Goal: Task Accomplishment & Management: Complete application form

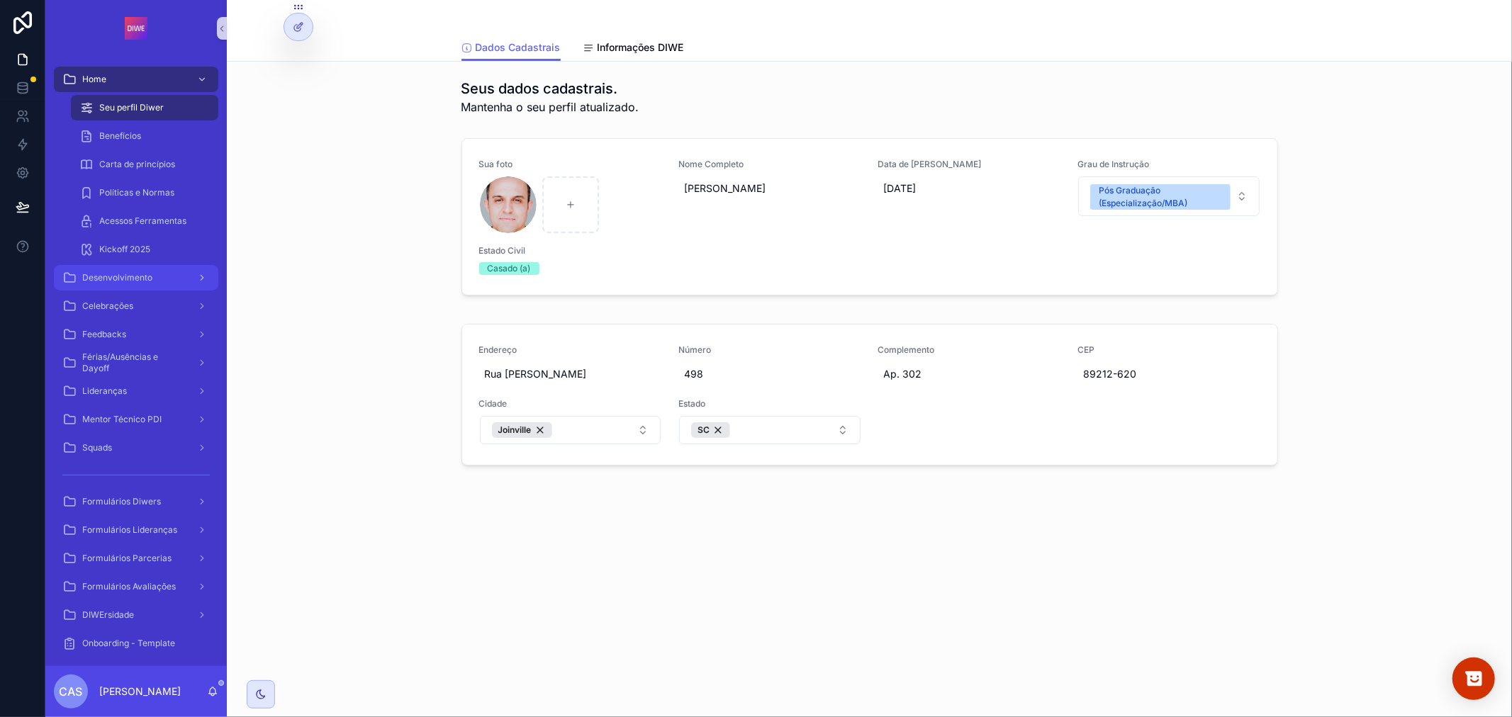
click at [124, 271] on div "Desenvolvimento" at bounding box center [135, 277] width 147 height 23
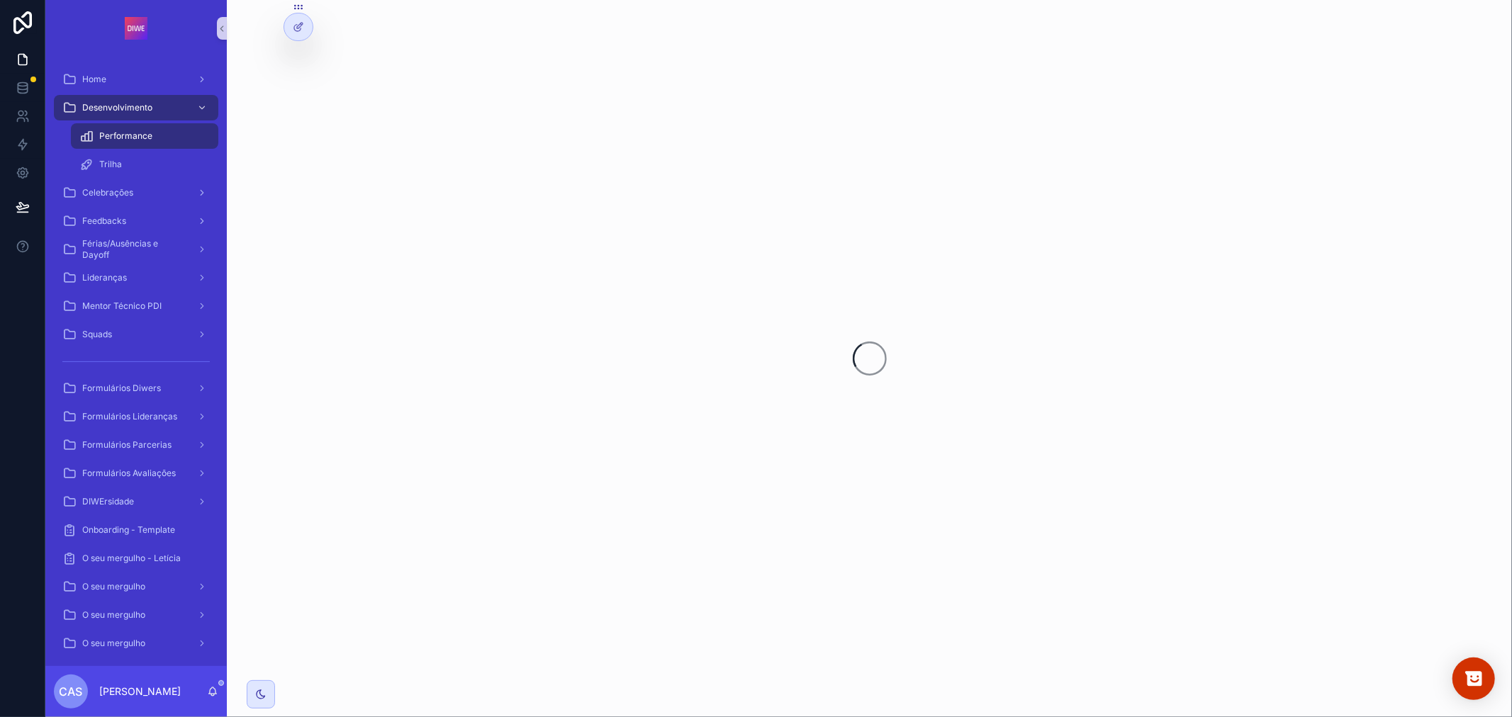
click at [147, 135] on span "Performance" at bounding box center [125, 135] width 53 height 11
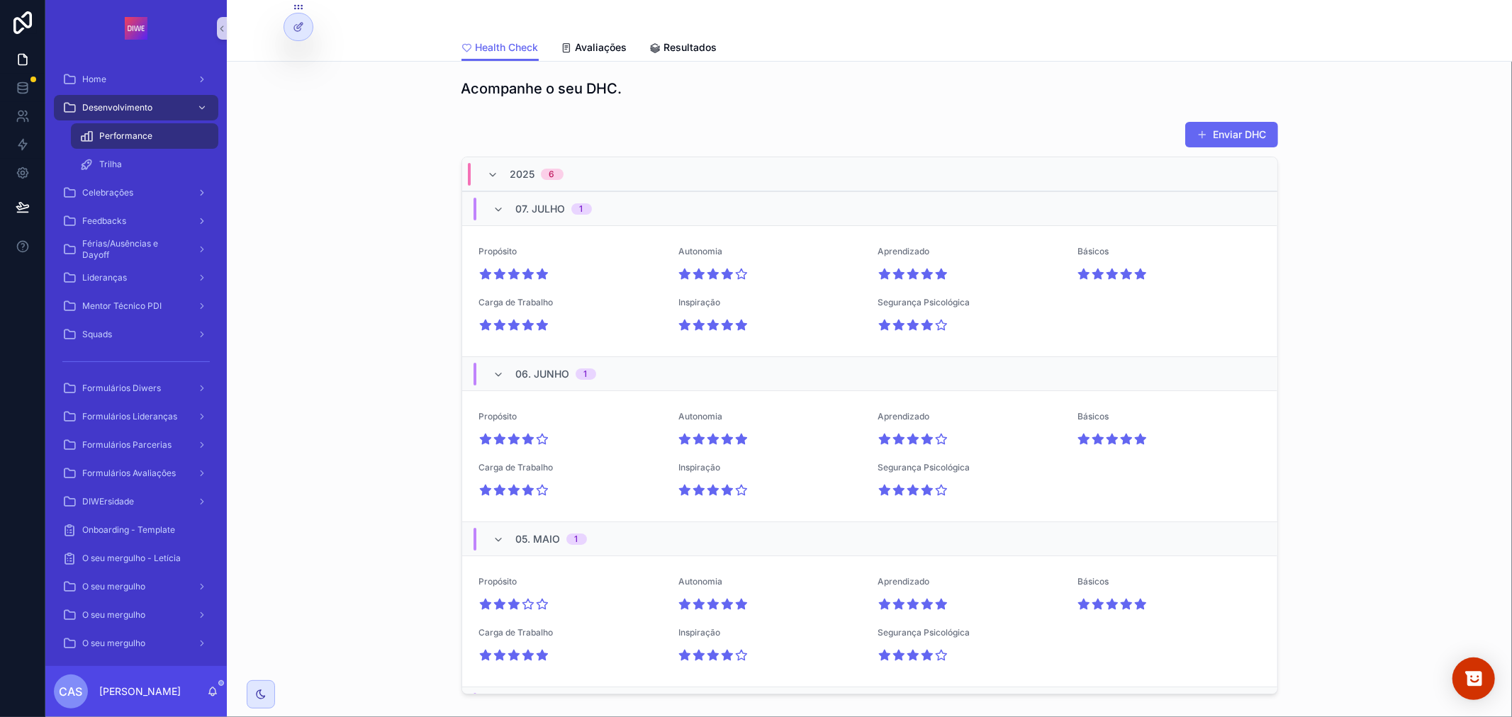
click at [1202, 137] on button "Enviar DHC" at bounding box center [1231, 135] width 93 height 26
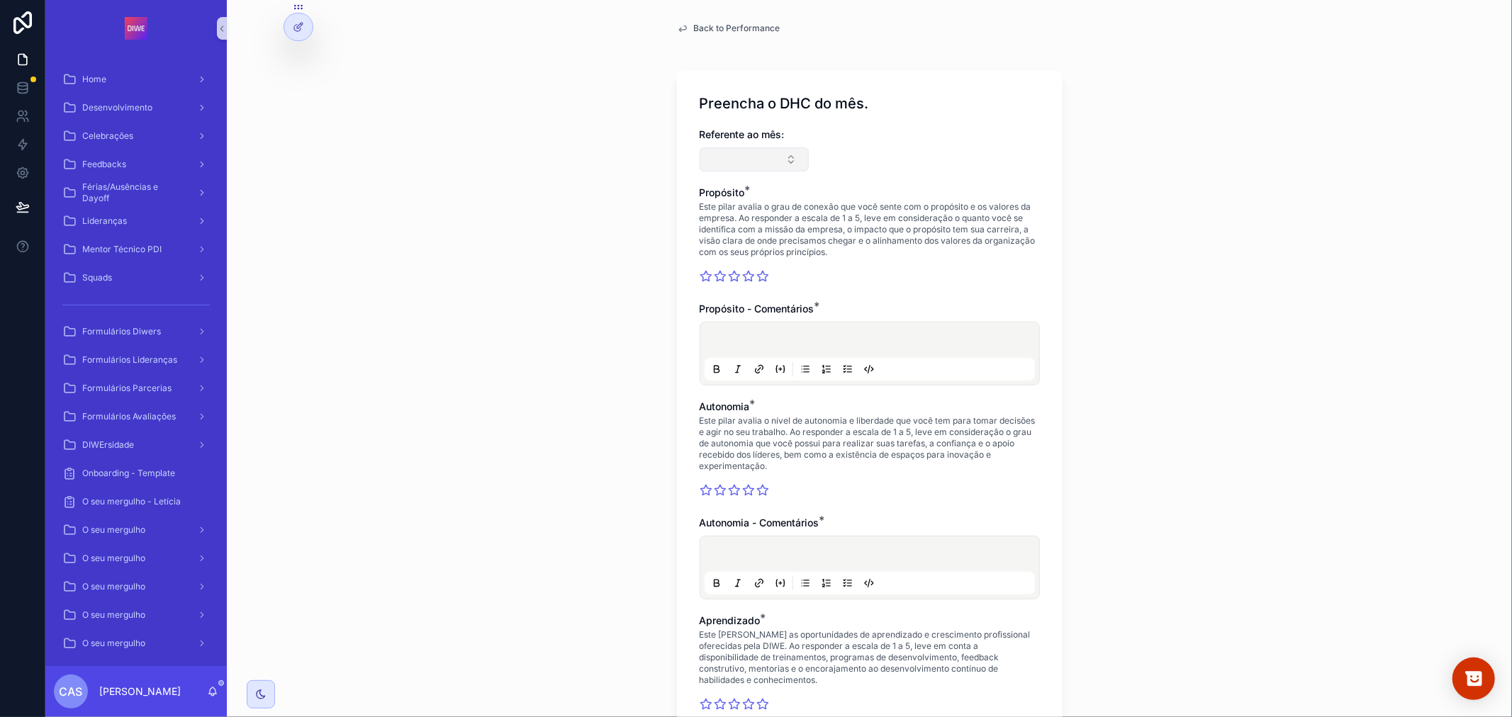
click at [735, 167] on button "Select Button" at bounding box center [755, 159] width 110 height 24
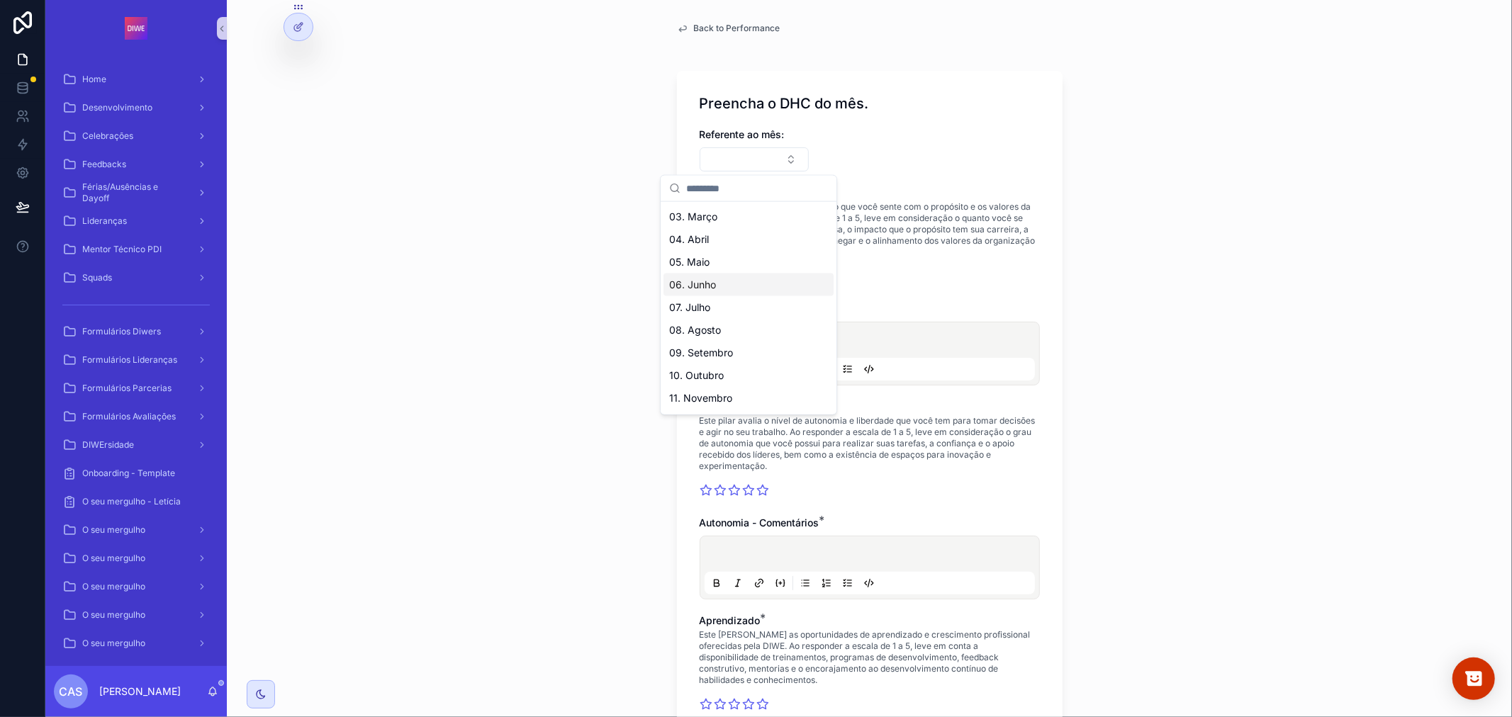
scroll to position [65, 0]
click at [735, 312] on div "08. Agosto" at bounding box center [748, 309] width 170 height 23
click at [1270, 242] on div "Back to Performance Preencha o DHC do mês. Referente ao mês: 08. Agosto Propósi…" at bounding box center [869, 358] width 1285 height 717
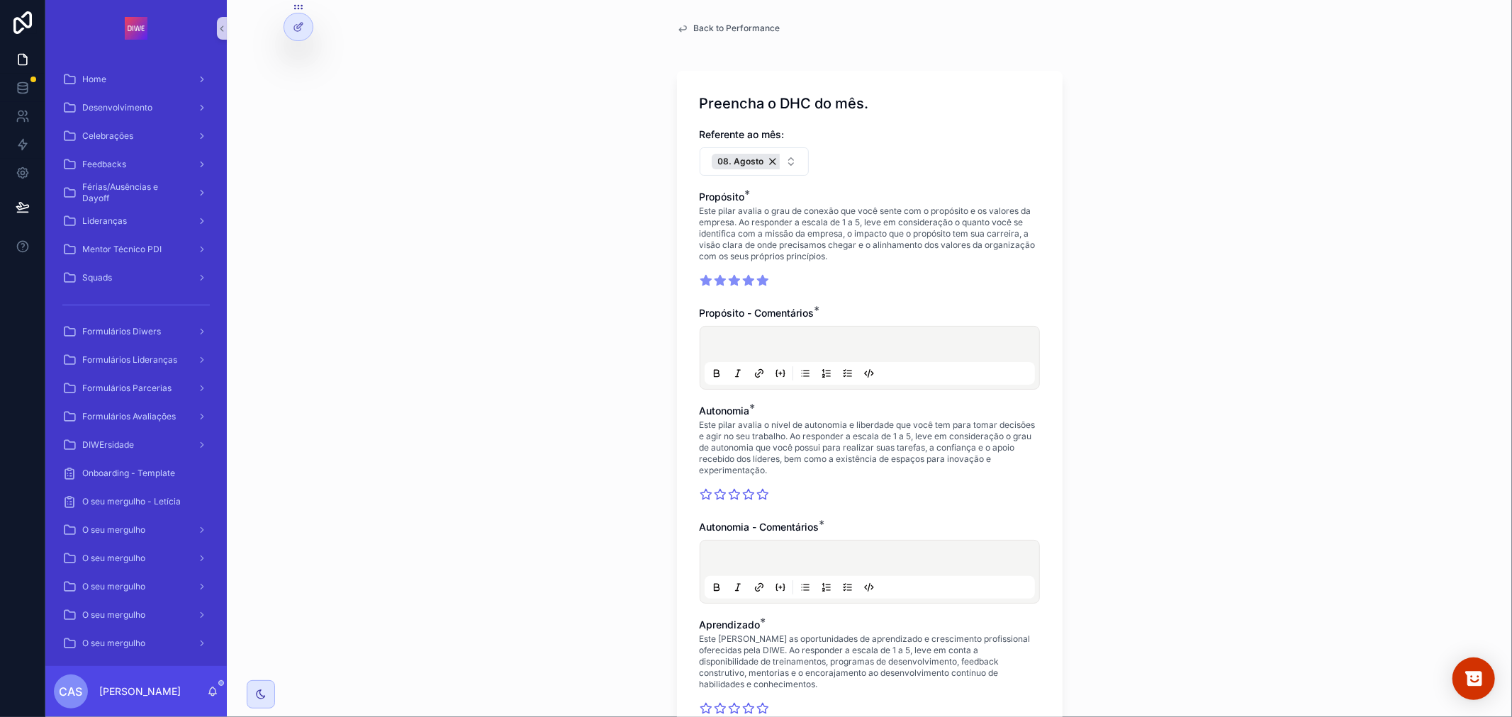
click at [757, 284] on icon "scrollable content" at bounding box center [762, 281] width 11 height 10
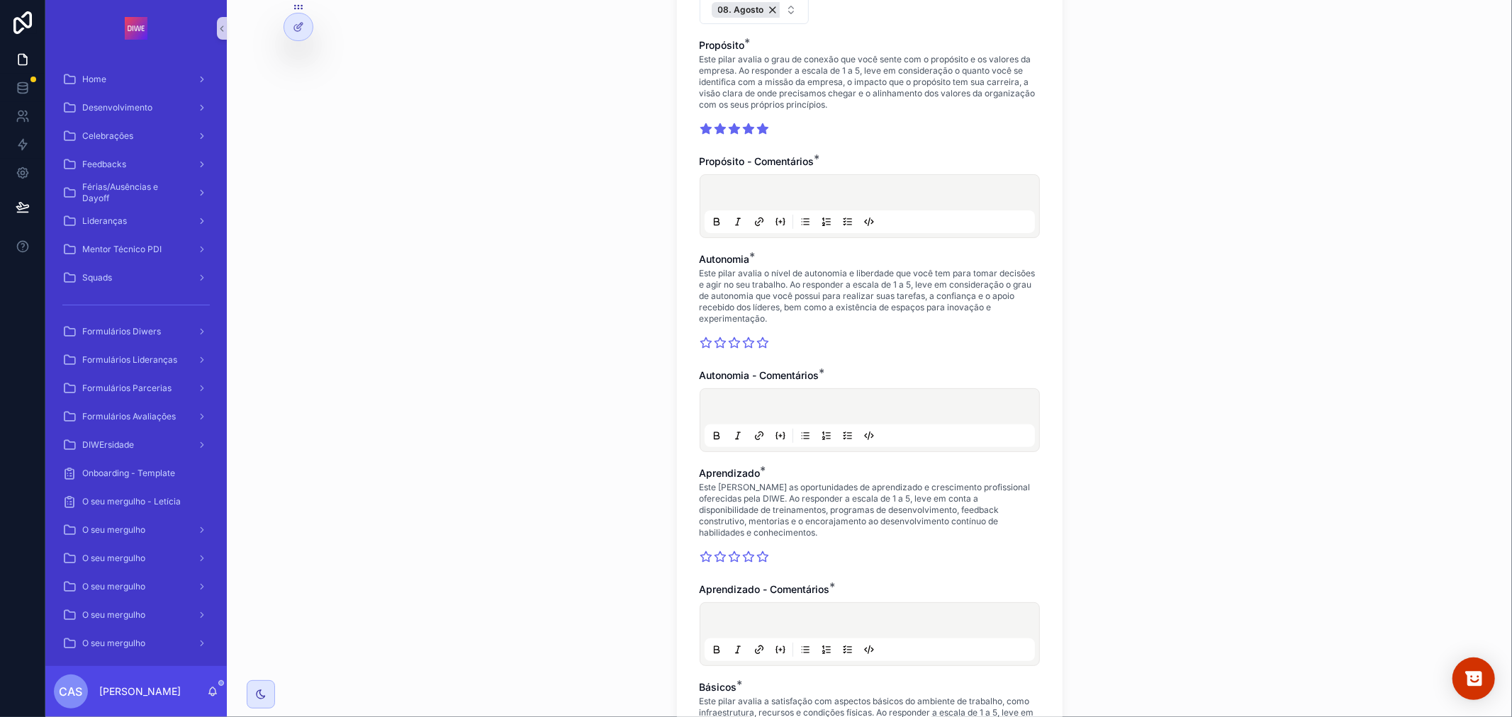
scroll to position [157, 0]
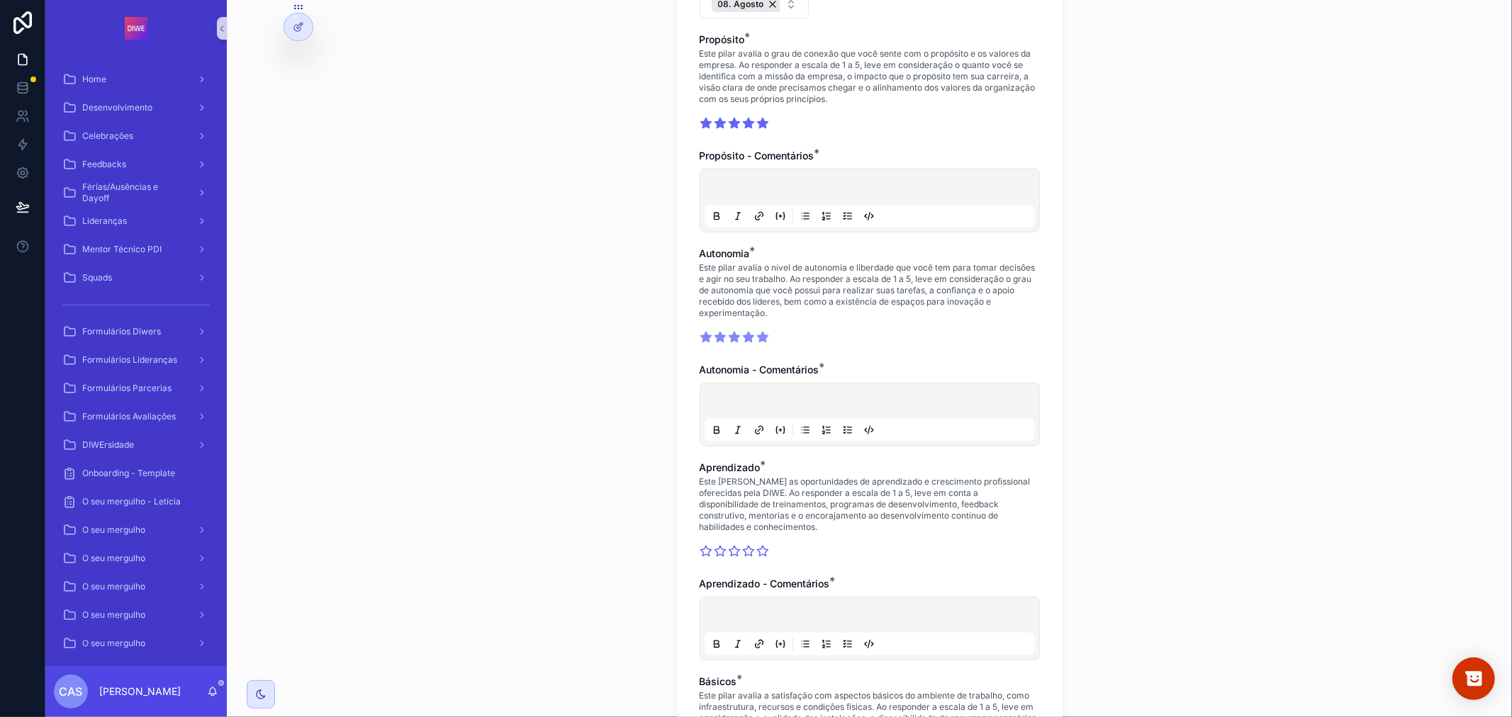
click at [761, 337] on icon "scrollable content" at bounding box center [762, 337] width 13 height 13
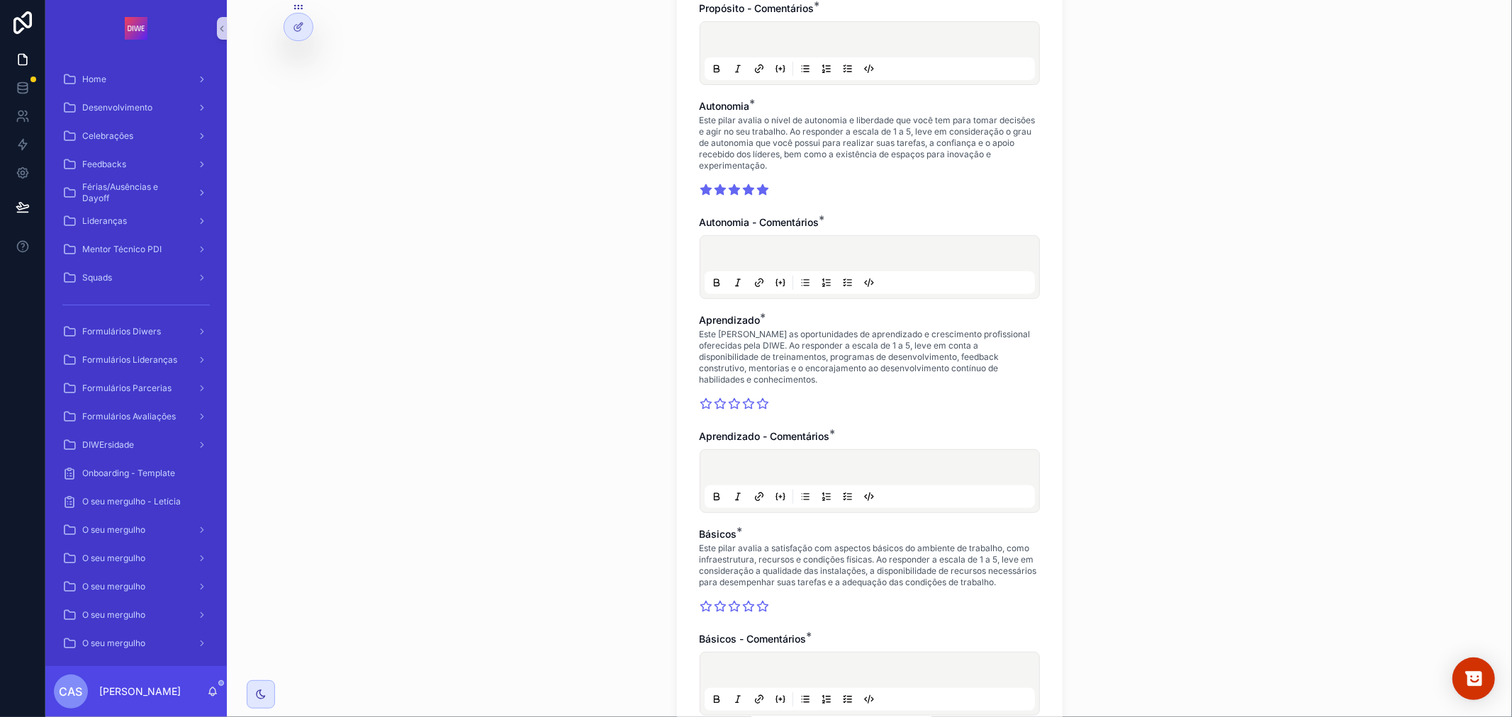
scroll to position [315, 0]
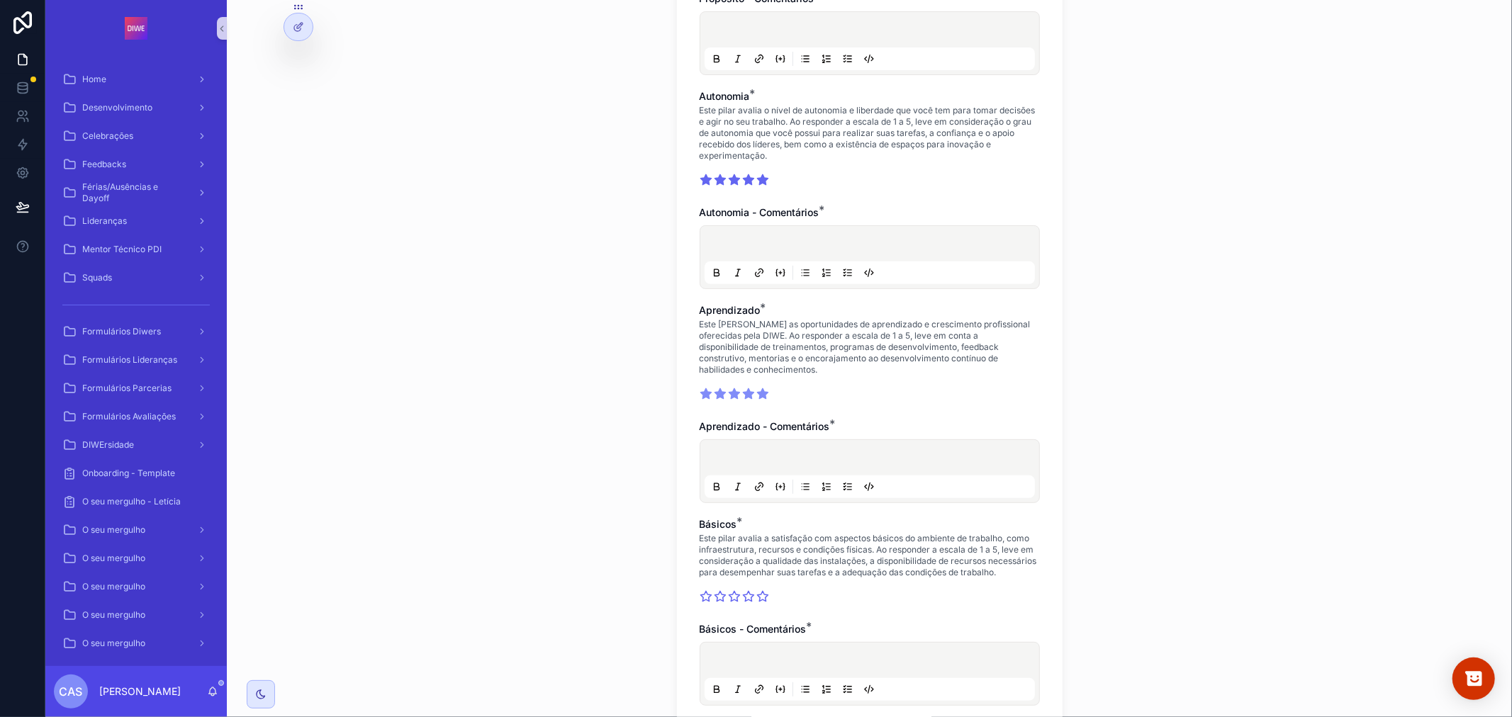
click at [757, 395] on icon "scrollable content" at bounding box center [762, 394] width 11 height 10
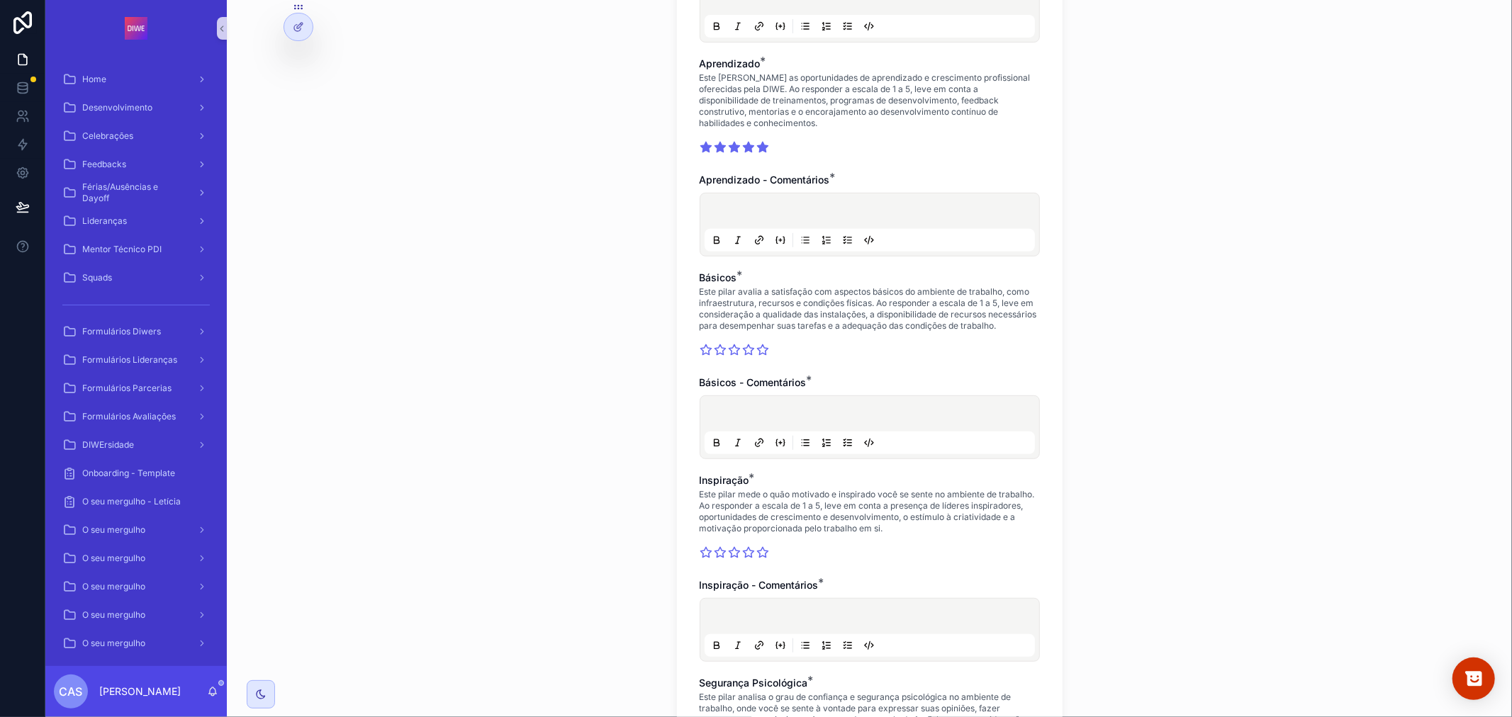
scroll to position [629, 0]
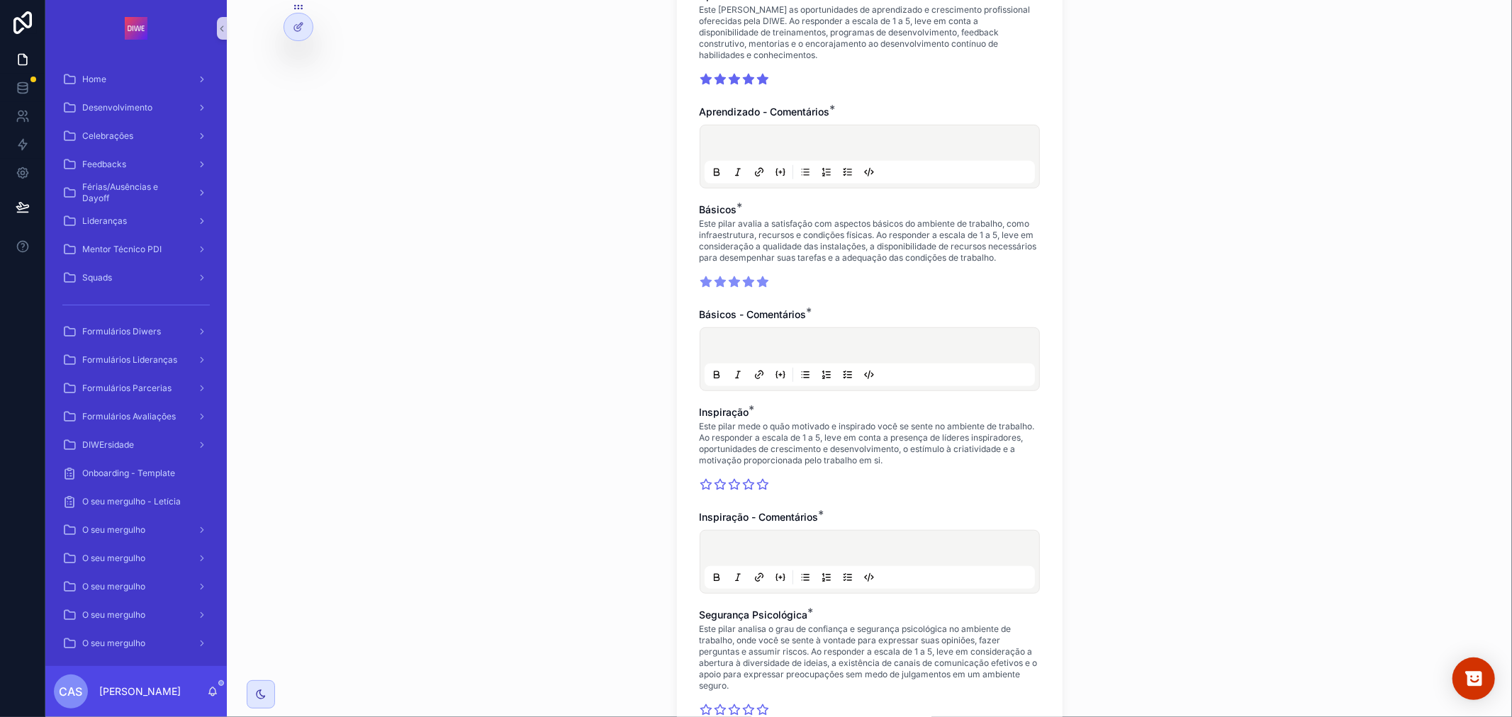
click at [757, 287] on icon "scrollable content" at bounding box center [762, 282] width 11 height 10
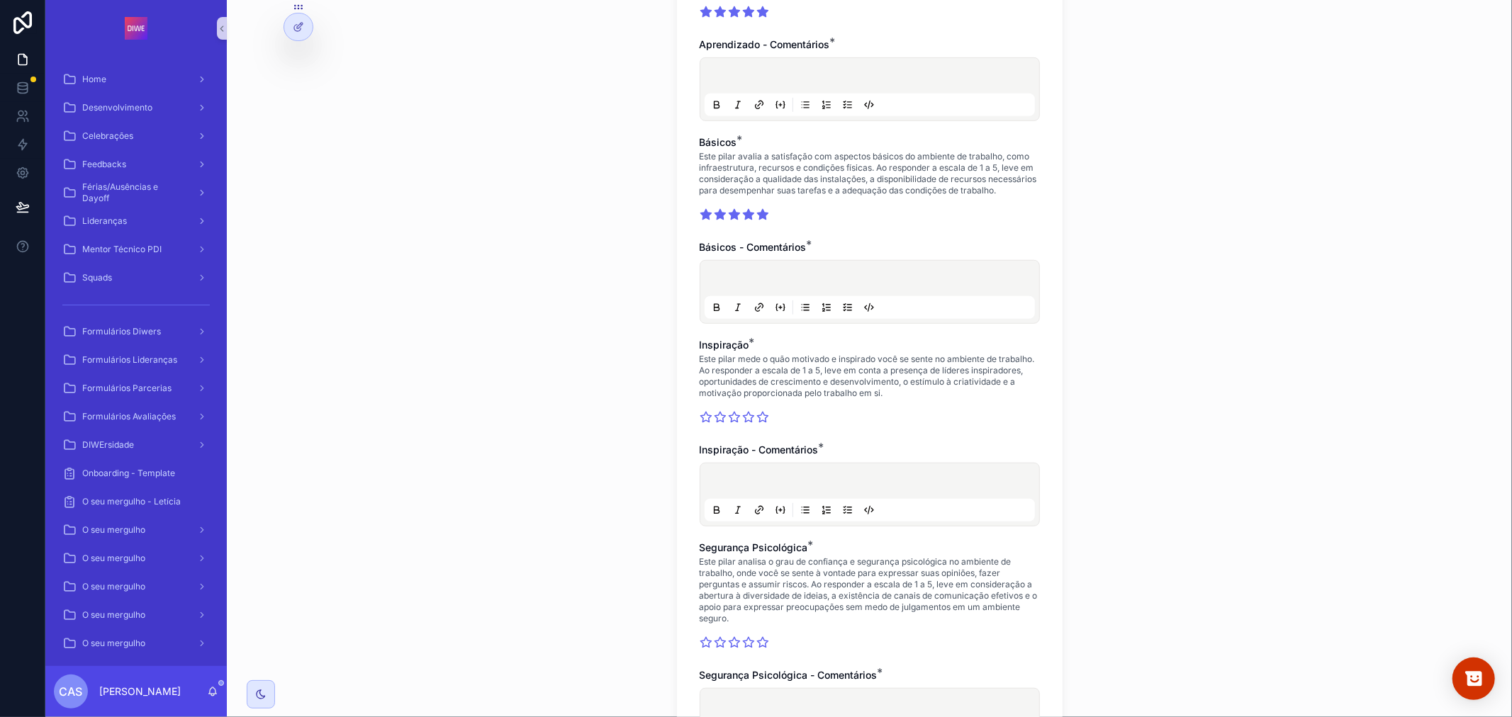
scroll to position [866, 0]
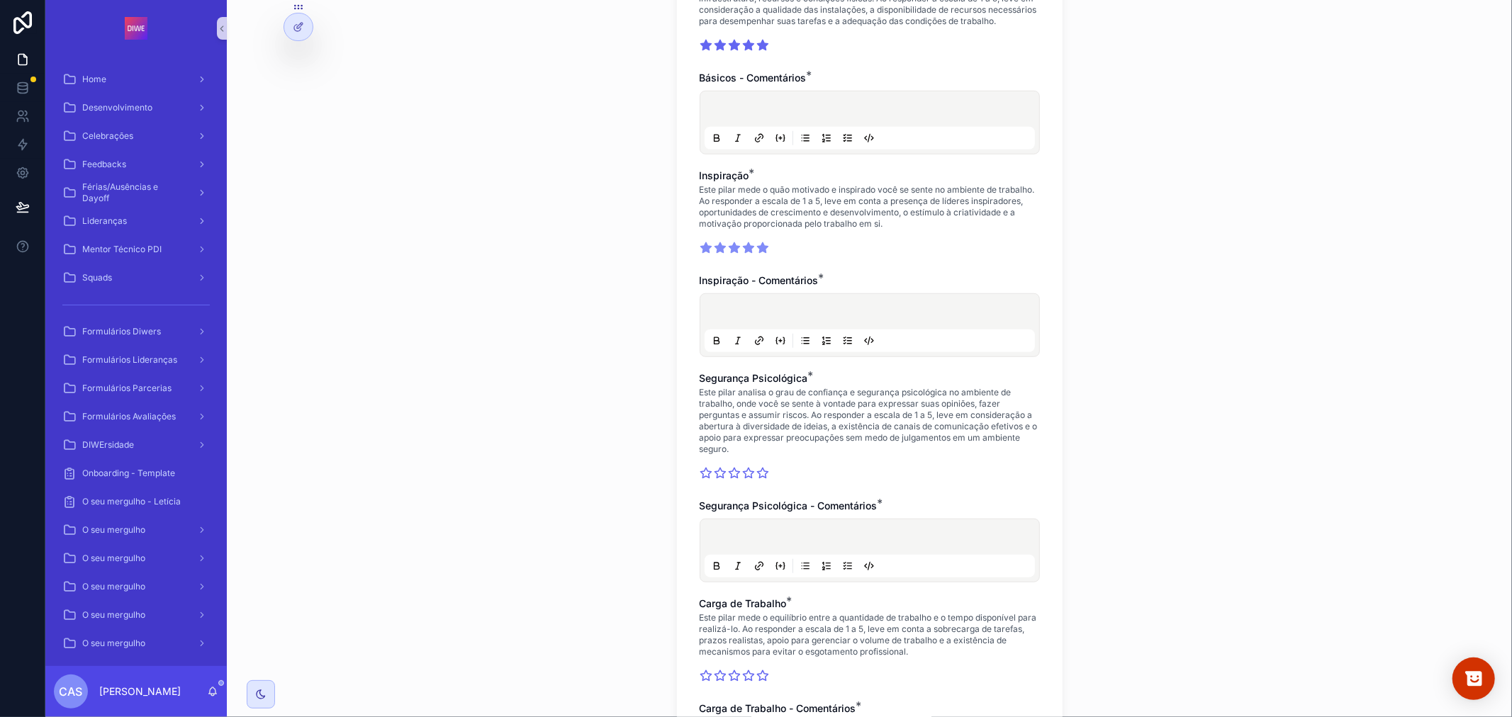
click at [757, 253] on icon "scrollable content" at bounding box center [762, 248] width 11 height 10
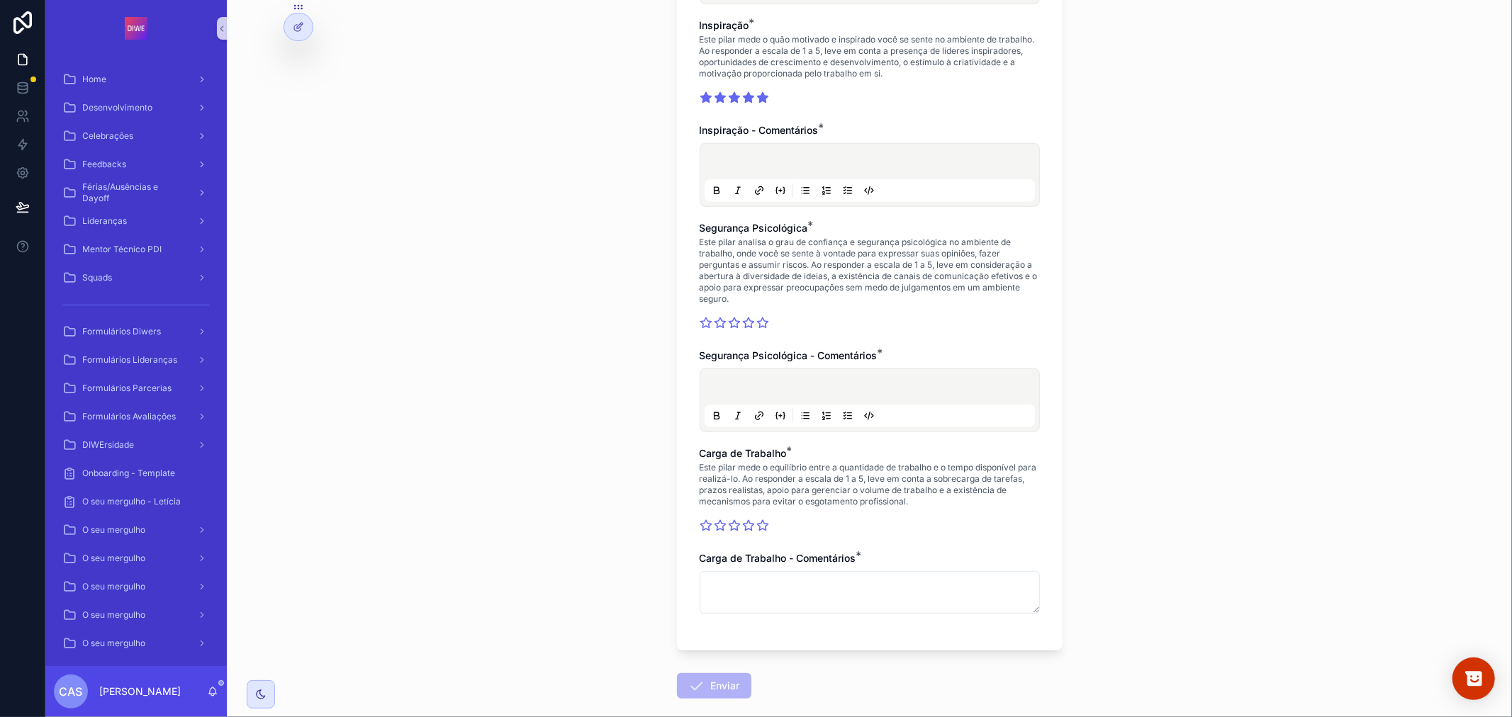
scroll to position [1023, 0]
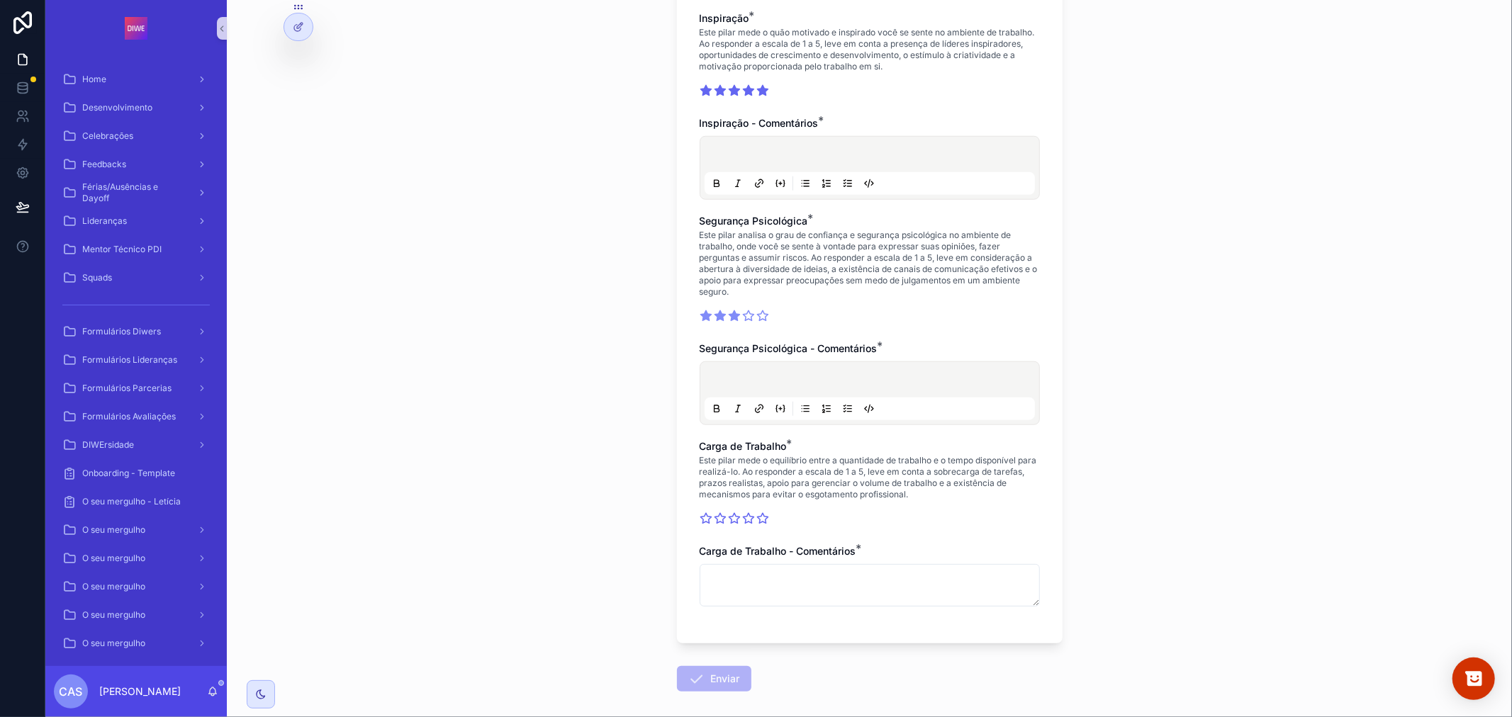
click at [729, 321] on icon "scrollable content" at bounding box center [734, 316] width 11 height 10
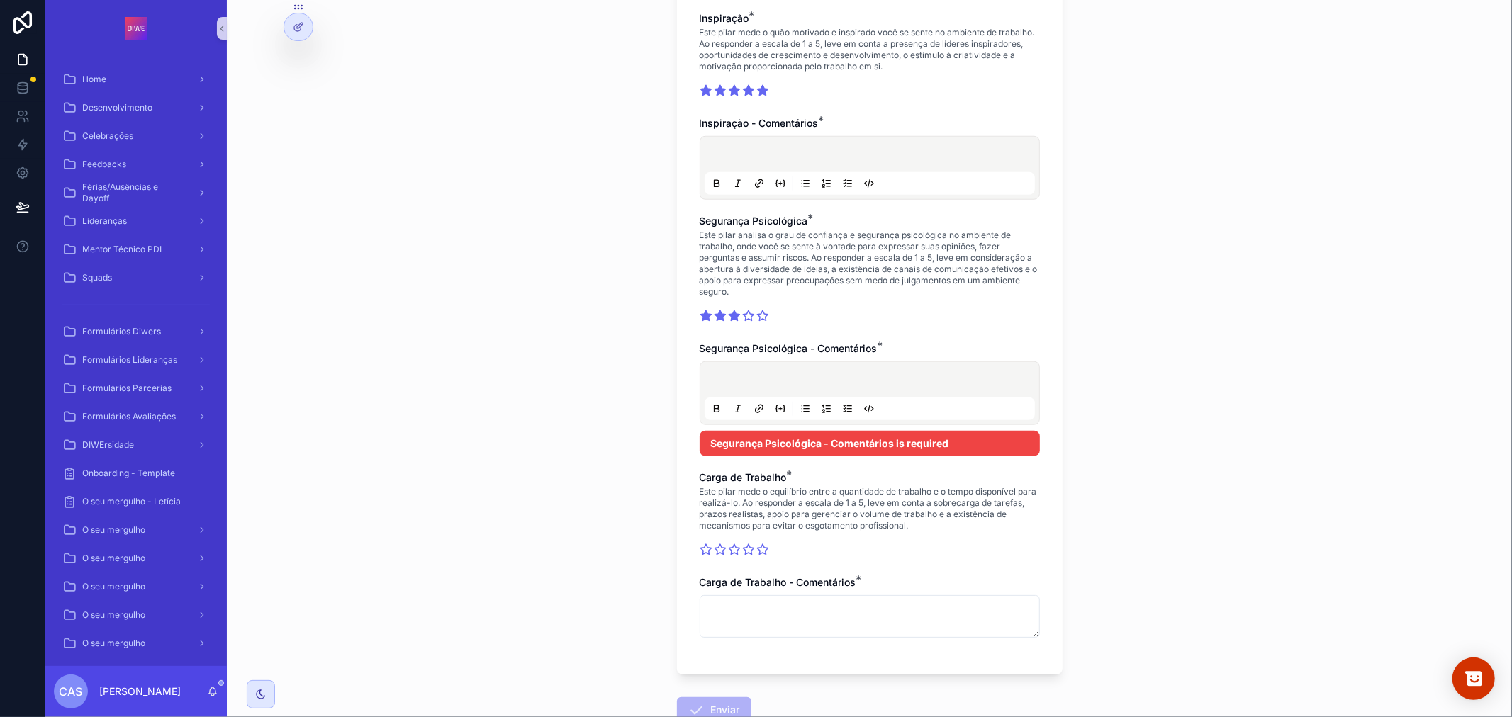
click at [770, 389] on p "scrollable content" at bounding box center [872, 382] width 330 height 14
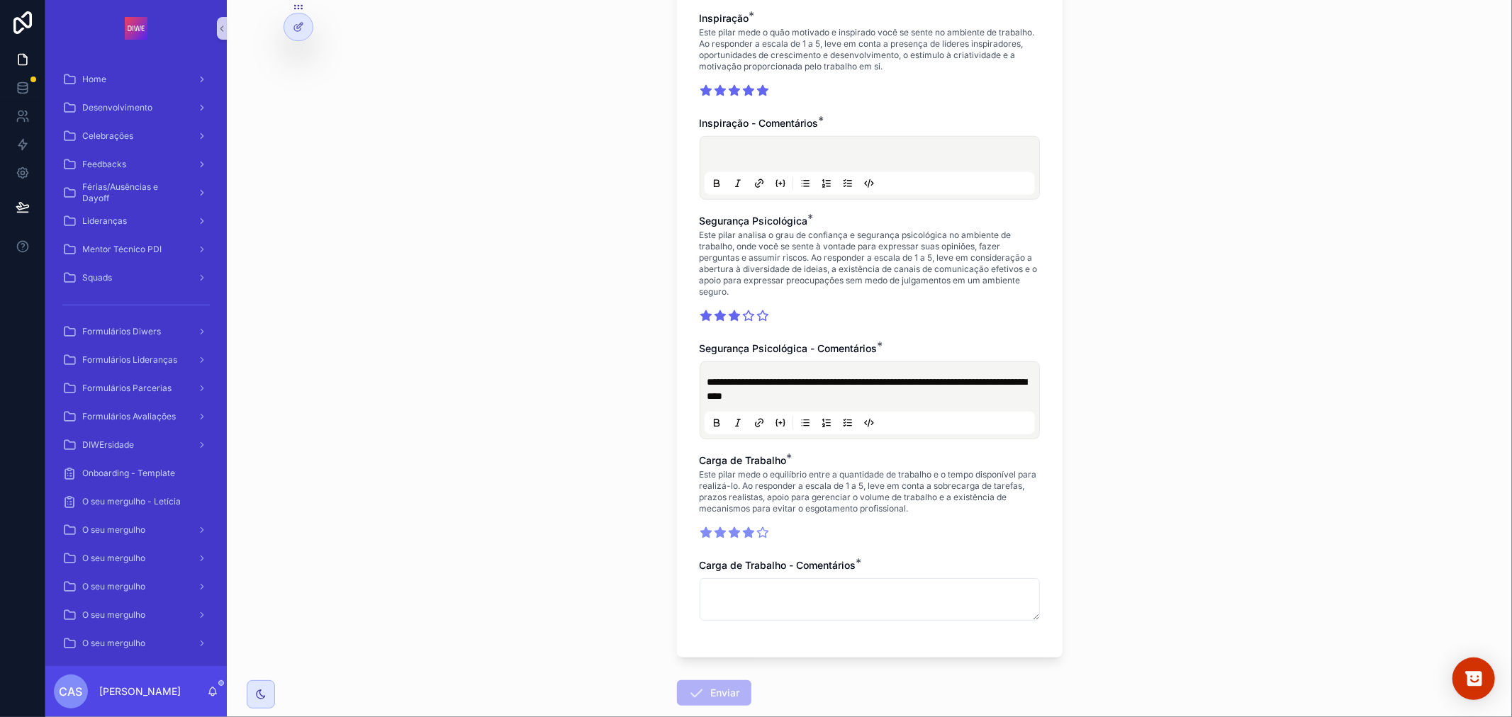
click at [743, 538] on icon "scrollable content" at bounding box center [748, 533] width 11 height 10
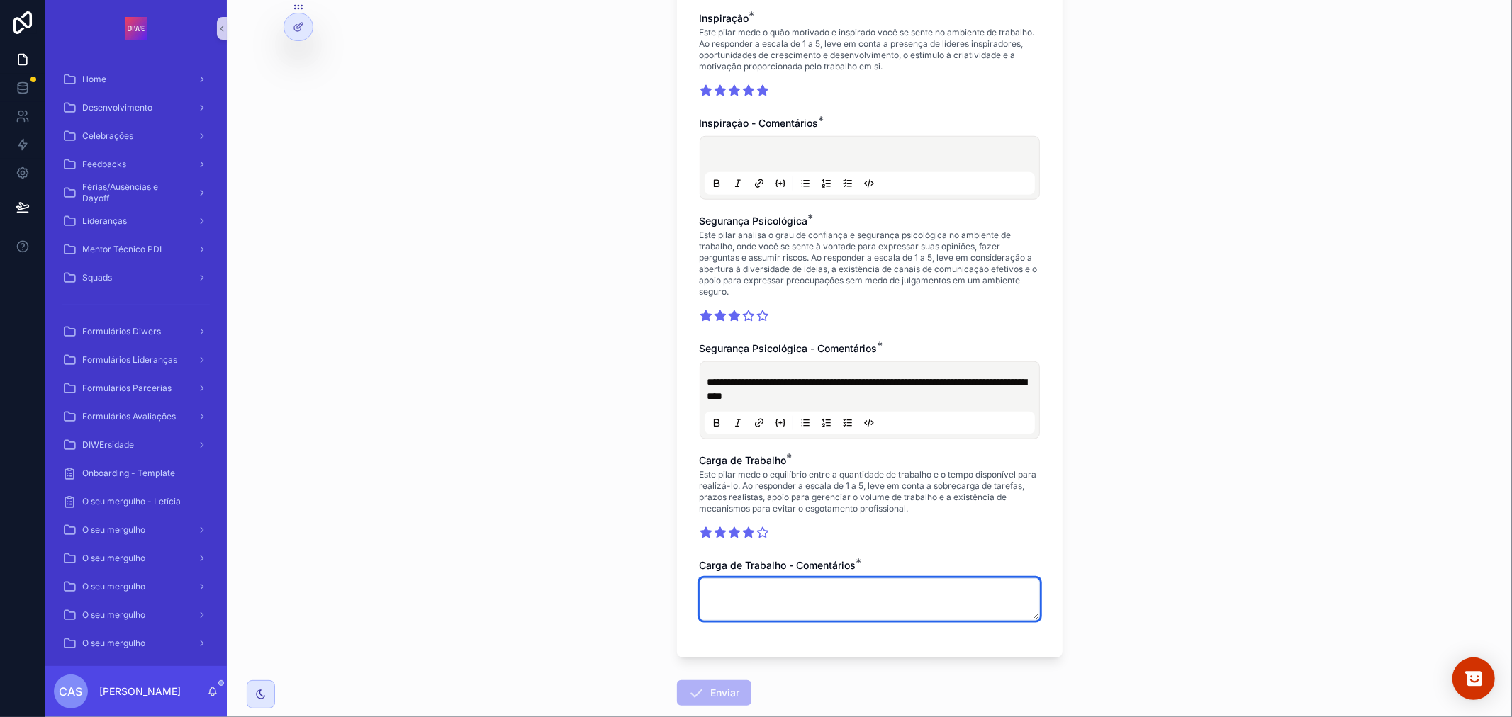
click at [809, 606] on textarea "scrollable content" at bounding box center [870, 599] width 340 height 43
click at [809, 606] on textarea "**" at bounding box center [870, 599] width 340 height 43
type textarea "**"
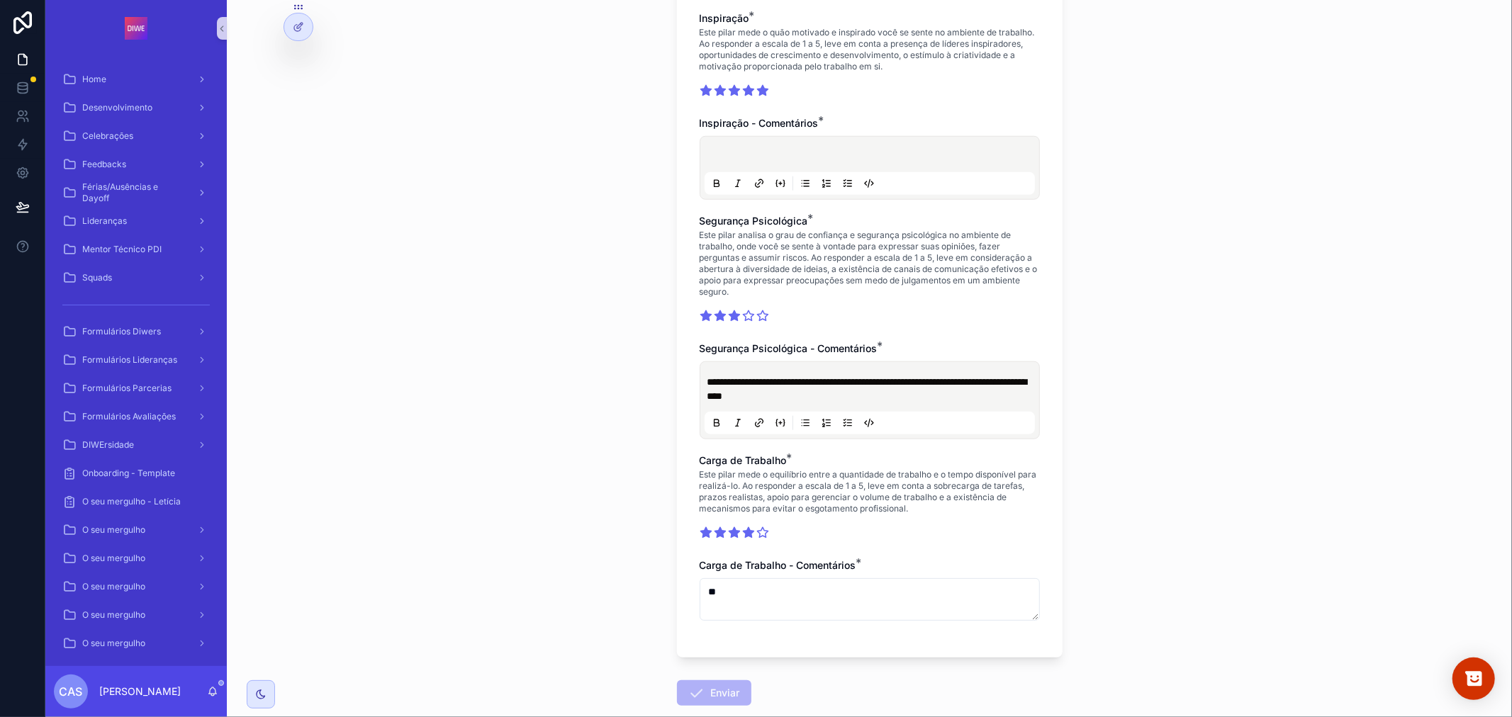
click at [883, 164] on p "scrollable content" at bounding box center [872, 157] width 330 height 14
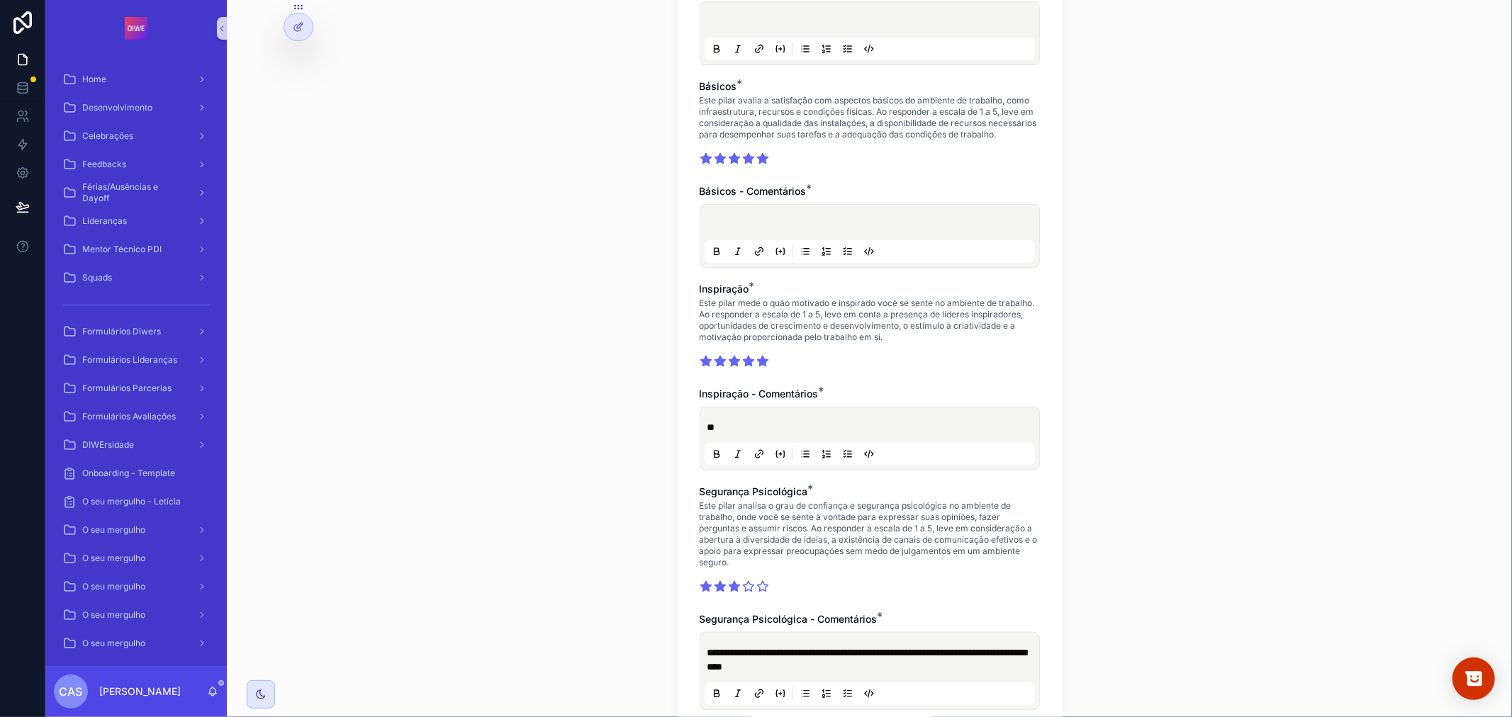
scroll to position [709, 0]
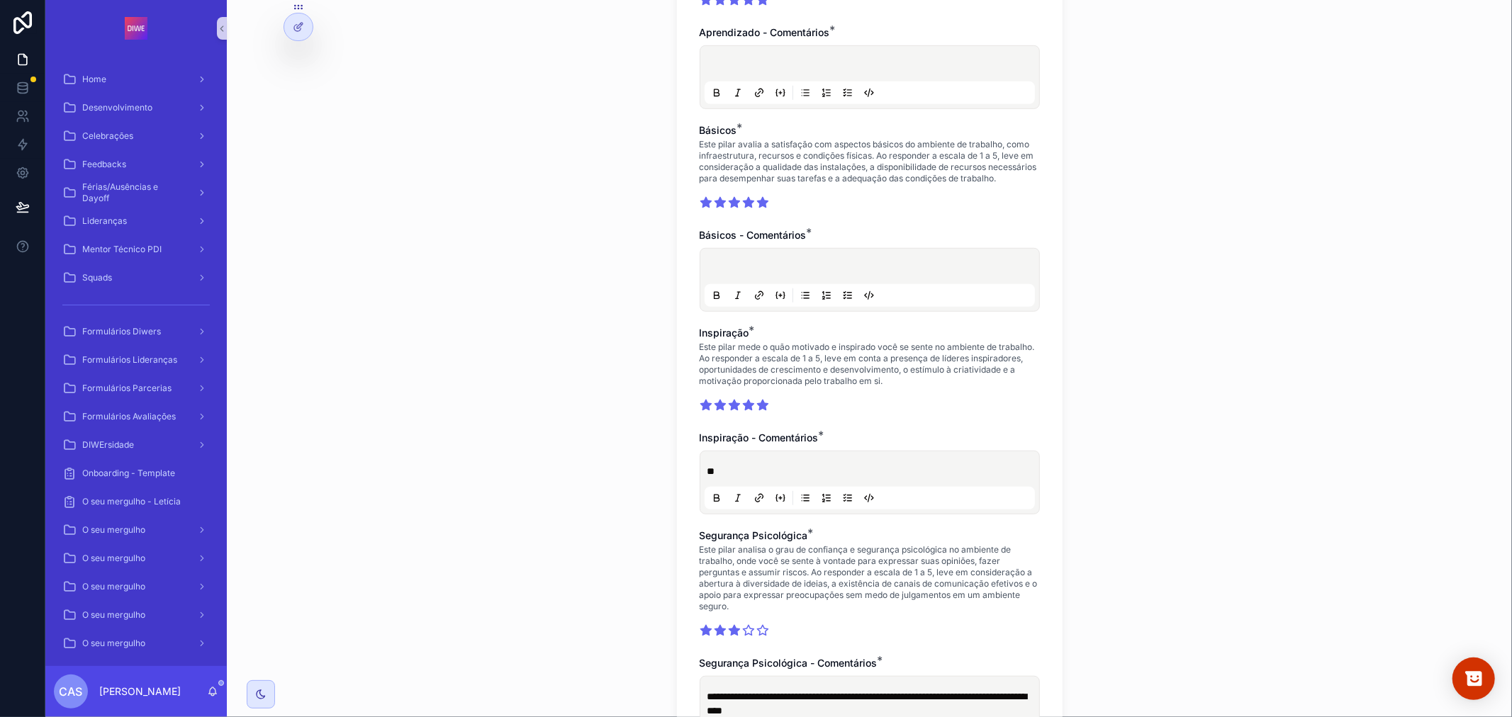
click at [841, 270] on div "scrollable content" at bounding box center [870, 280] width 330 height 54
click at [841, 274] on p "scrollable content" at bounding box center [872, 269] width 330 height 14
click at [822, 65] on p "scrollable content" at bounding box center [872, 66] width 330 height 14
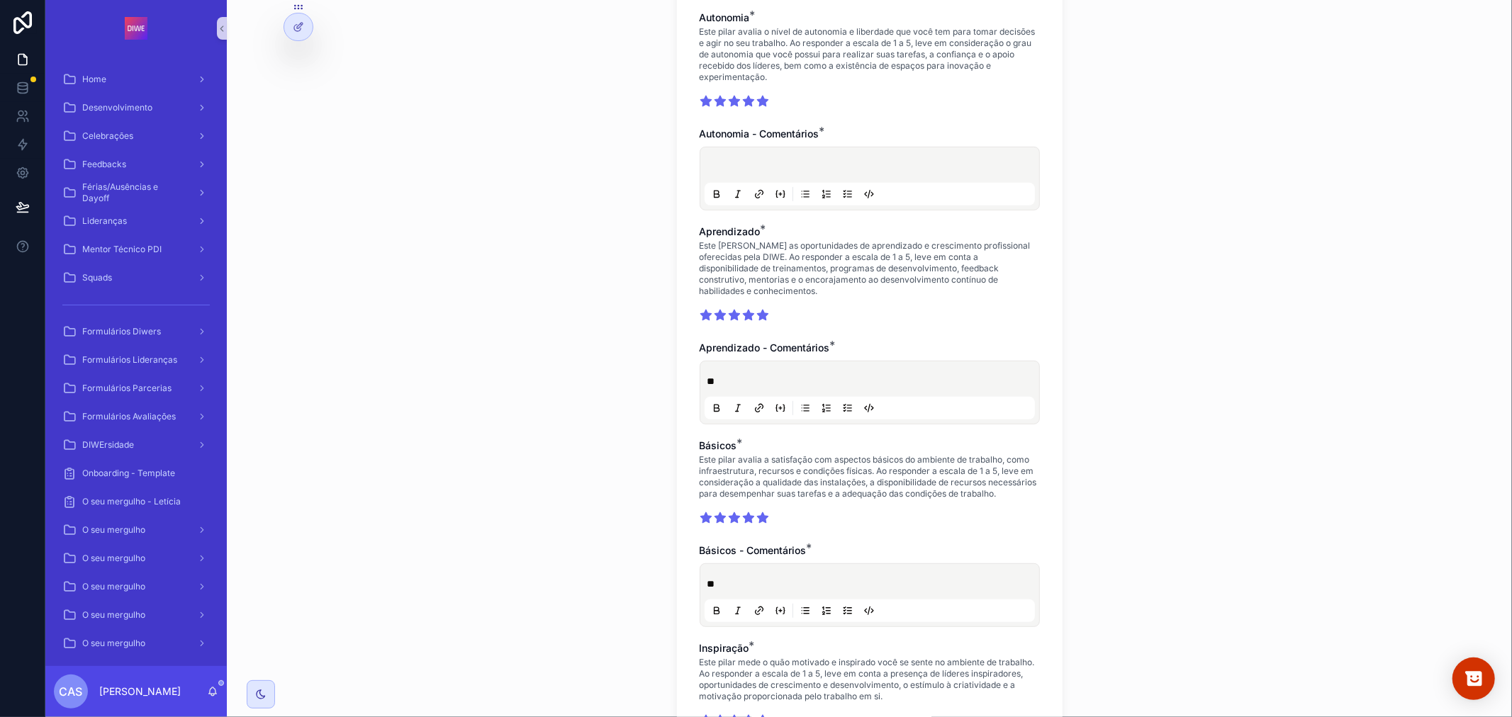
click at [809, 166] on p "scrollable content" at bounding box center [872, 167] width 330 height 14
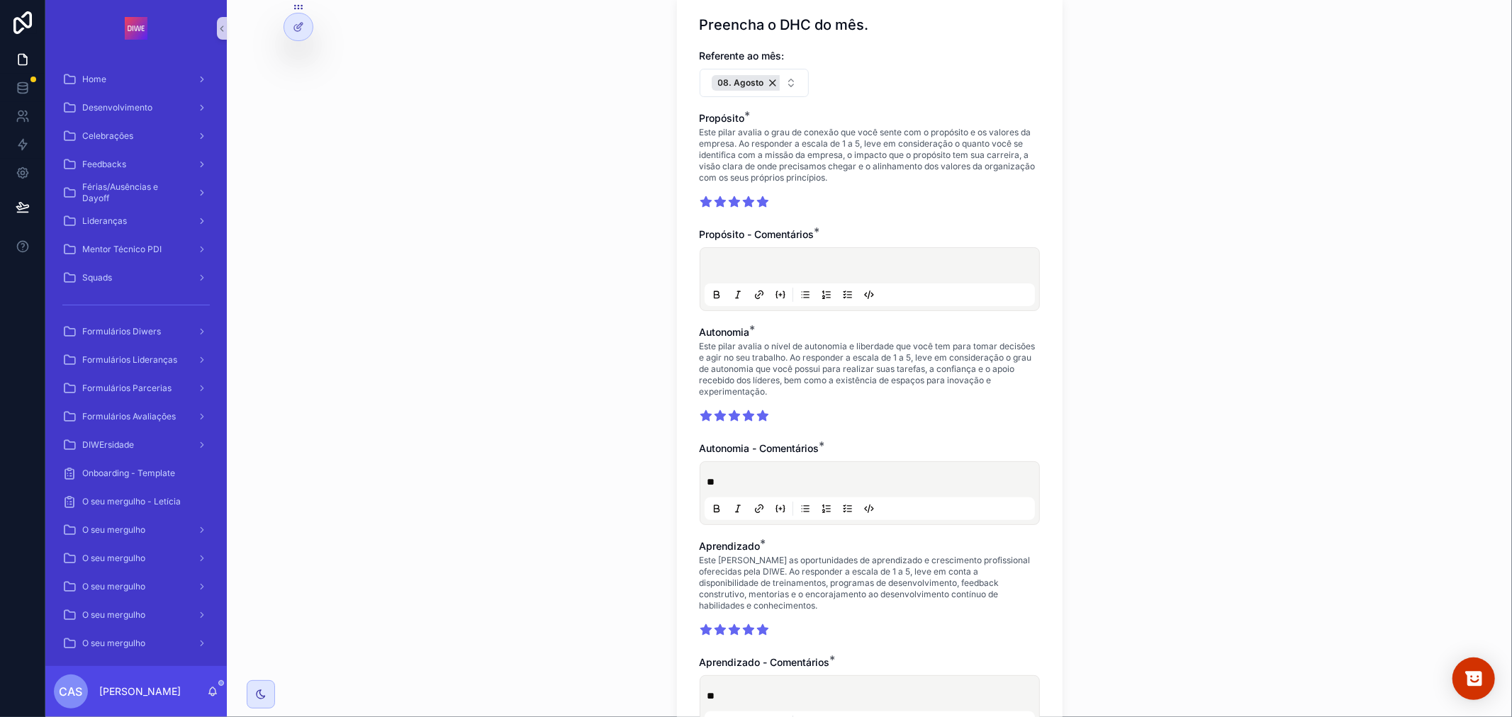
click at [791, 256] on div "scrollable content" at bounding box center [870, 279] width 330 height 54
click at [792, 259] on div "scrollable content" at bounding box center [870, 279] width 330 height 54
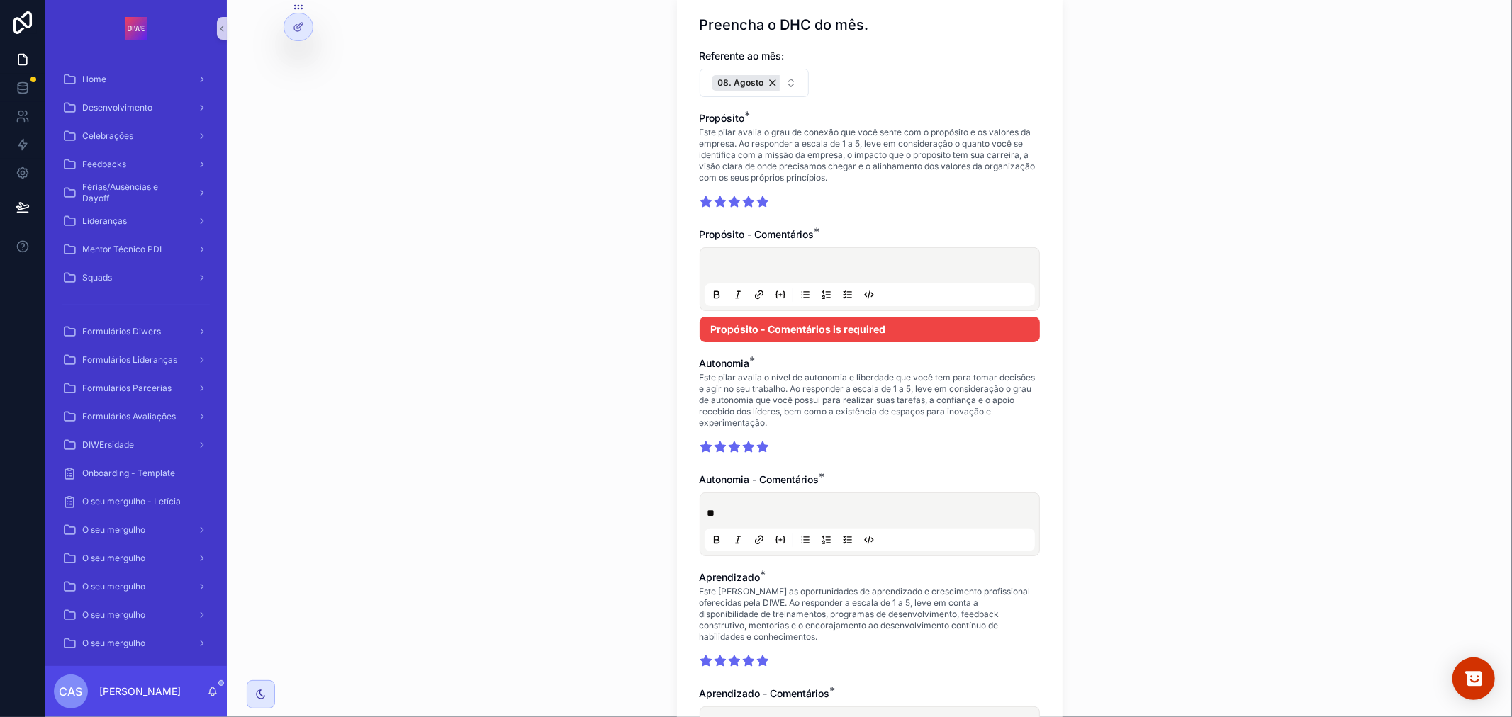
click at [801, 266] on p "scrollable content" at bounding box center [872, 268] width 330 height 14
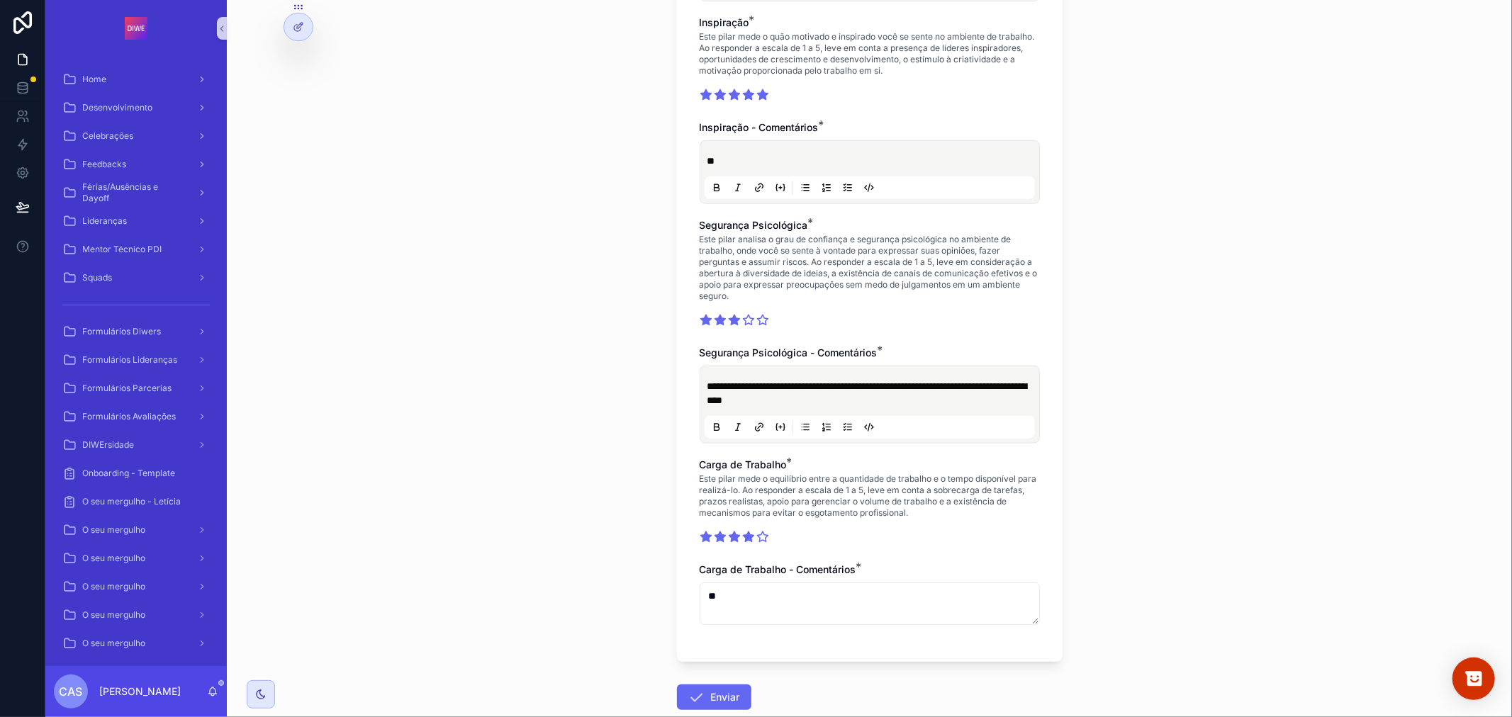
scroll to position [1115, 0]
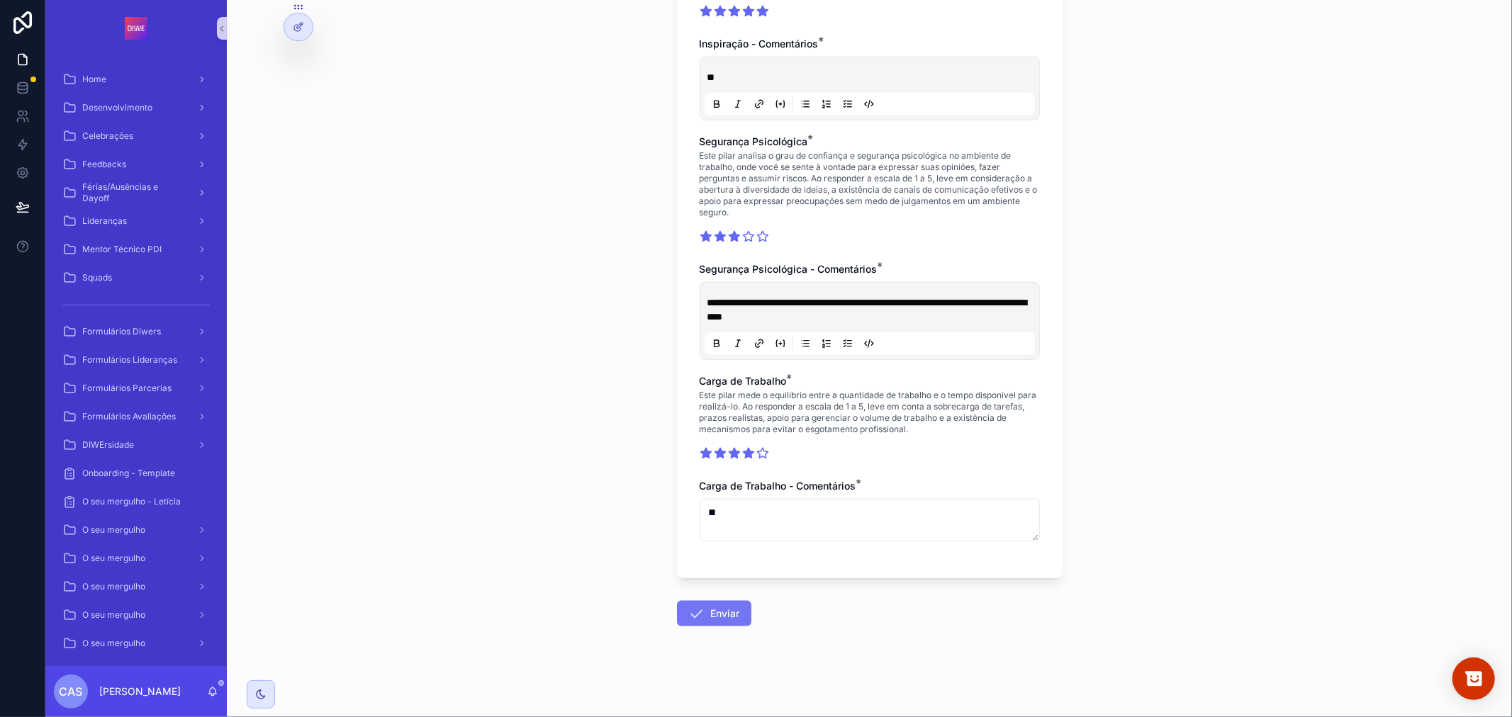
click at [713, 617] on button "Enviar" at bounding box center [714, 614] width 74 height 26
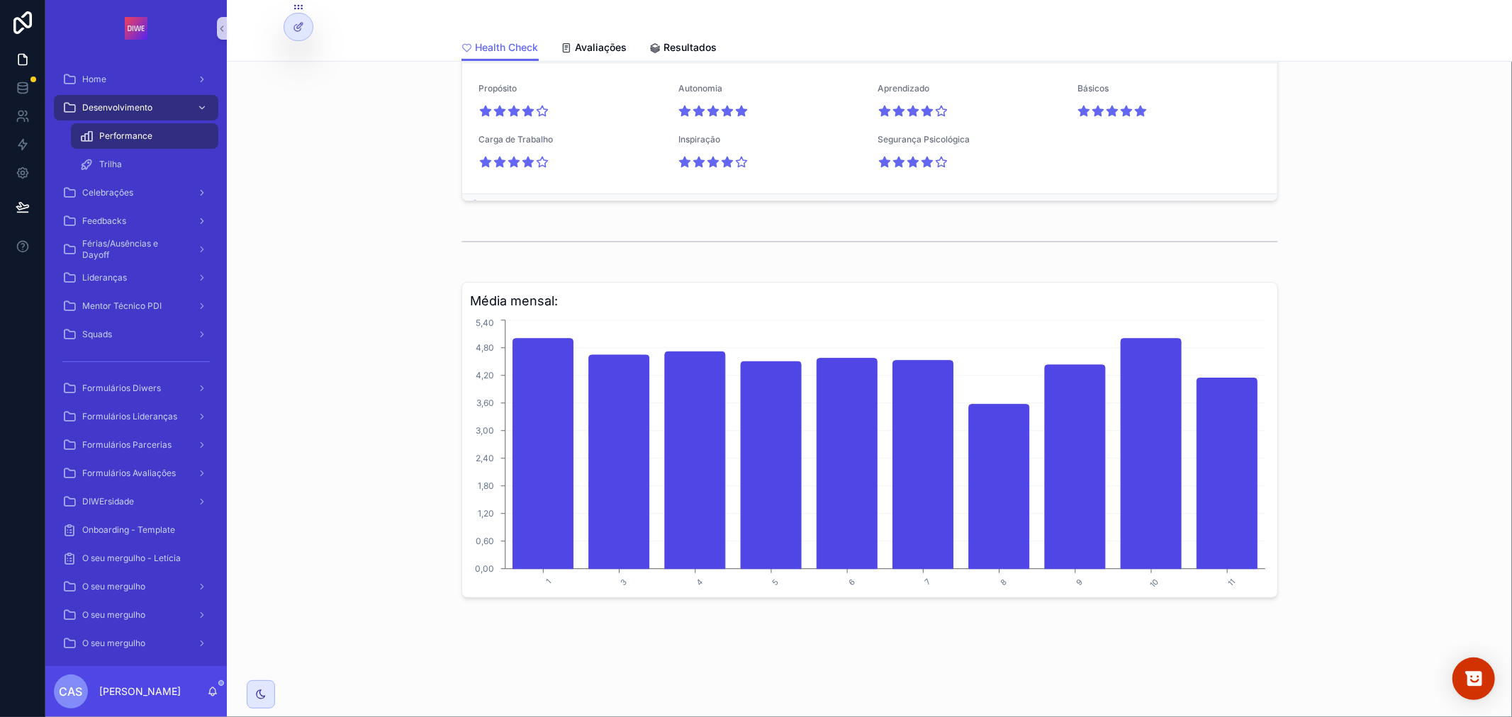
scroll to position [492, 0]
